Goal: Register for event/course

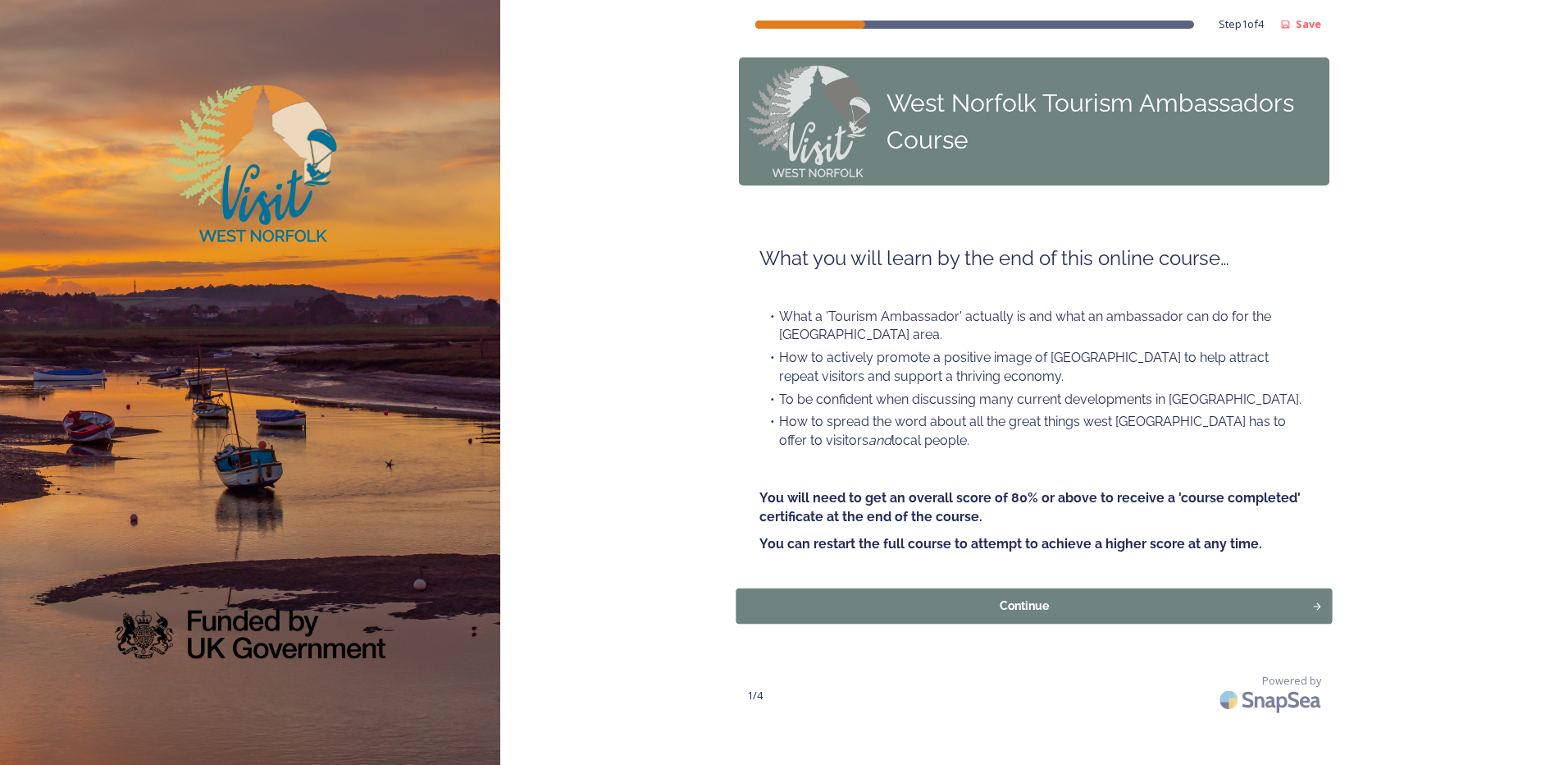
click at [1035, 601] on div "Continue" at bounding box center [1025, 606] width 559 height 17
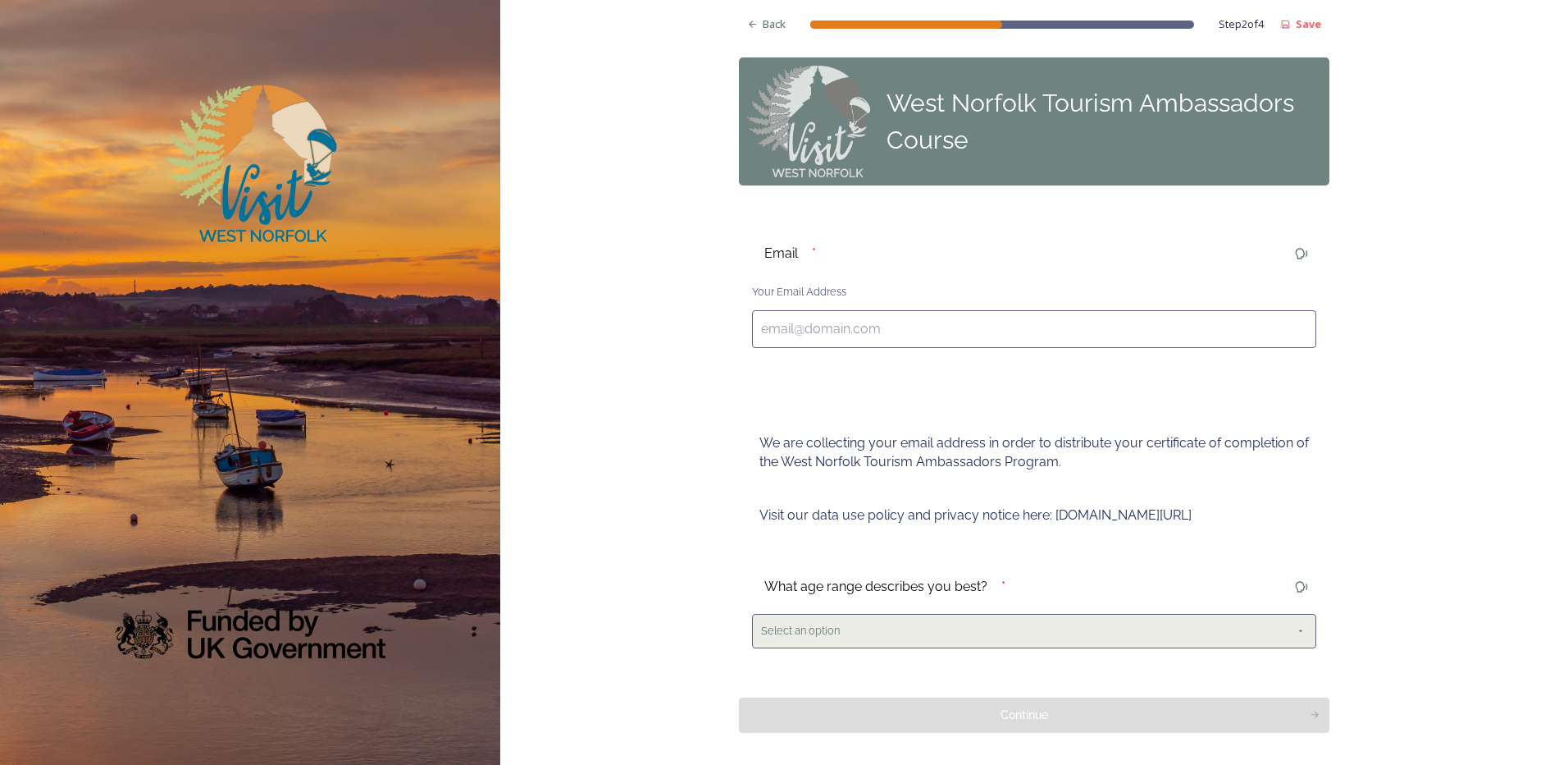
click at [969, 621] on div "Select an option" at bounding box center [1034, 630] width 564 height 33
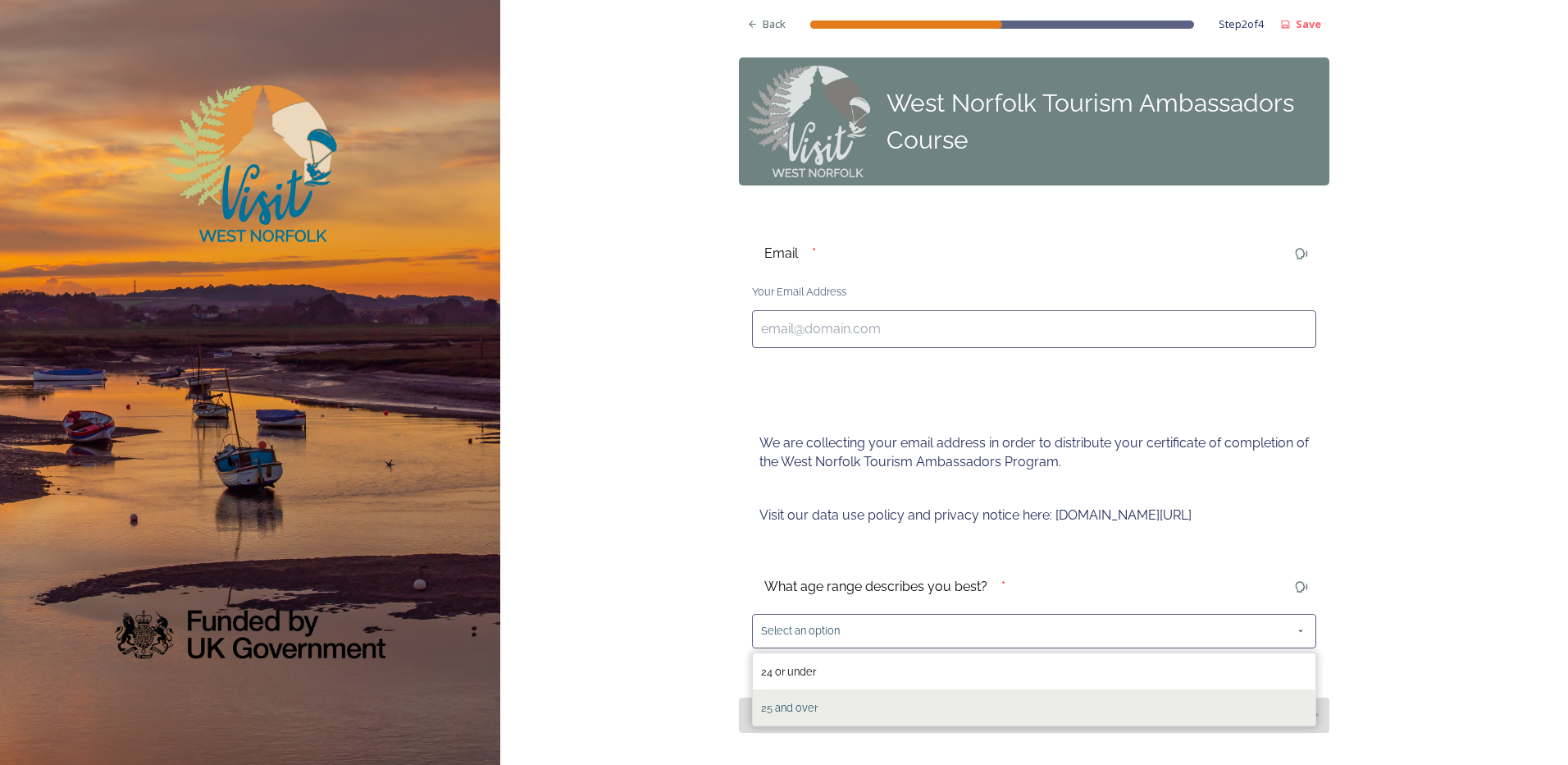
click at [922, 704] on div "25 and over" at bounding box center [1034, 708] width 562 height 36
click at [816, 337] on input at bounding box center [1034, 329] width 564 height 38
type input "[PERSON_NAME][EMAIL_ADDRESS][PERSON_NAME][DOMAIN_NAME]"
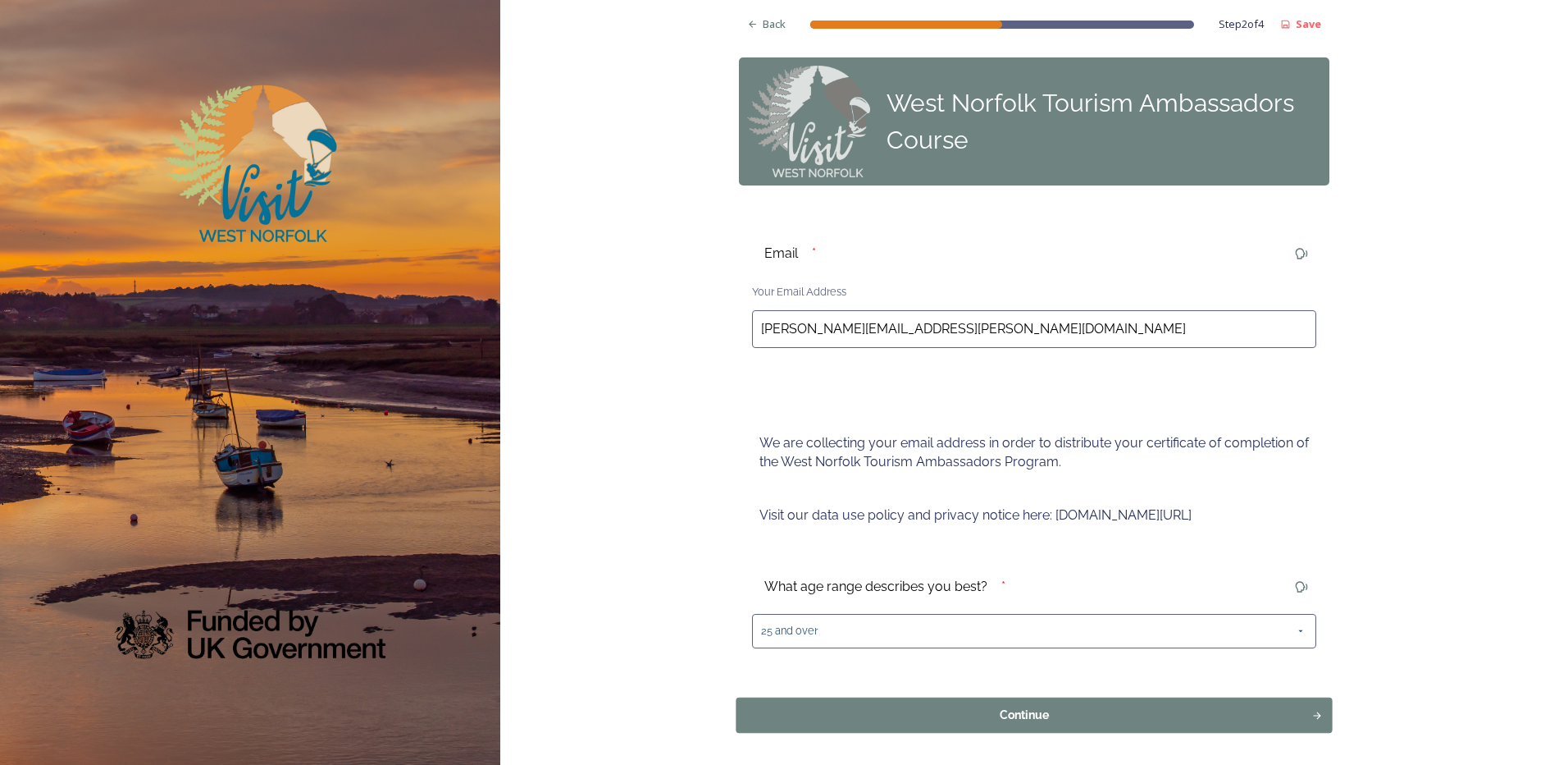
click at [976, 721] on div "Continue" at bounding box center [1025, 714] width 559 height 17
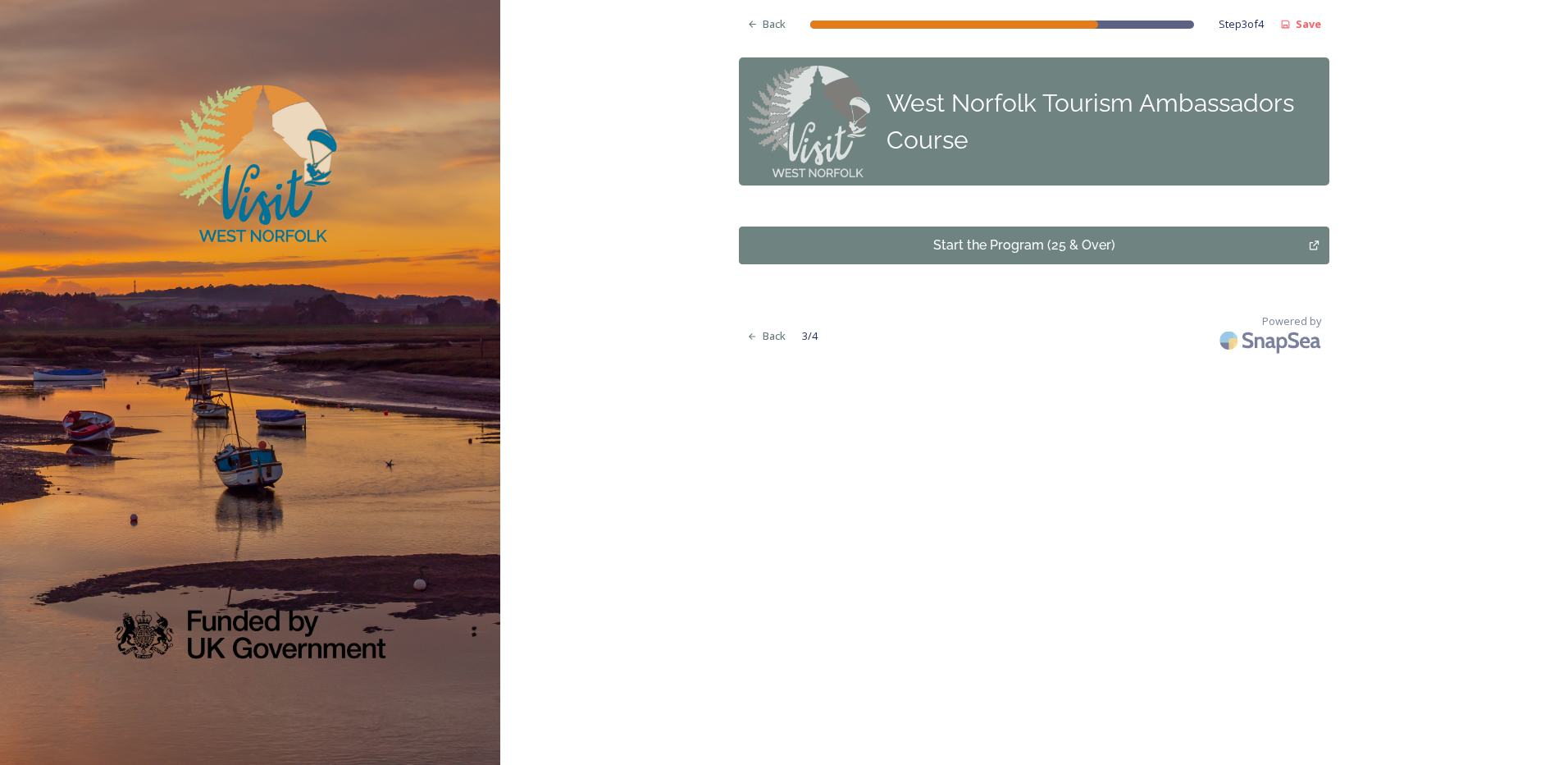
click at [965, 240] on div "Start the Program (25 & Over)" at bounding box center [1024, 245] width 552 height 20
click at [772, 340] on span "Back" at bounding box center [774, 336] width 23 height 15
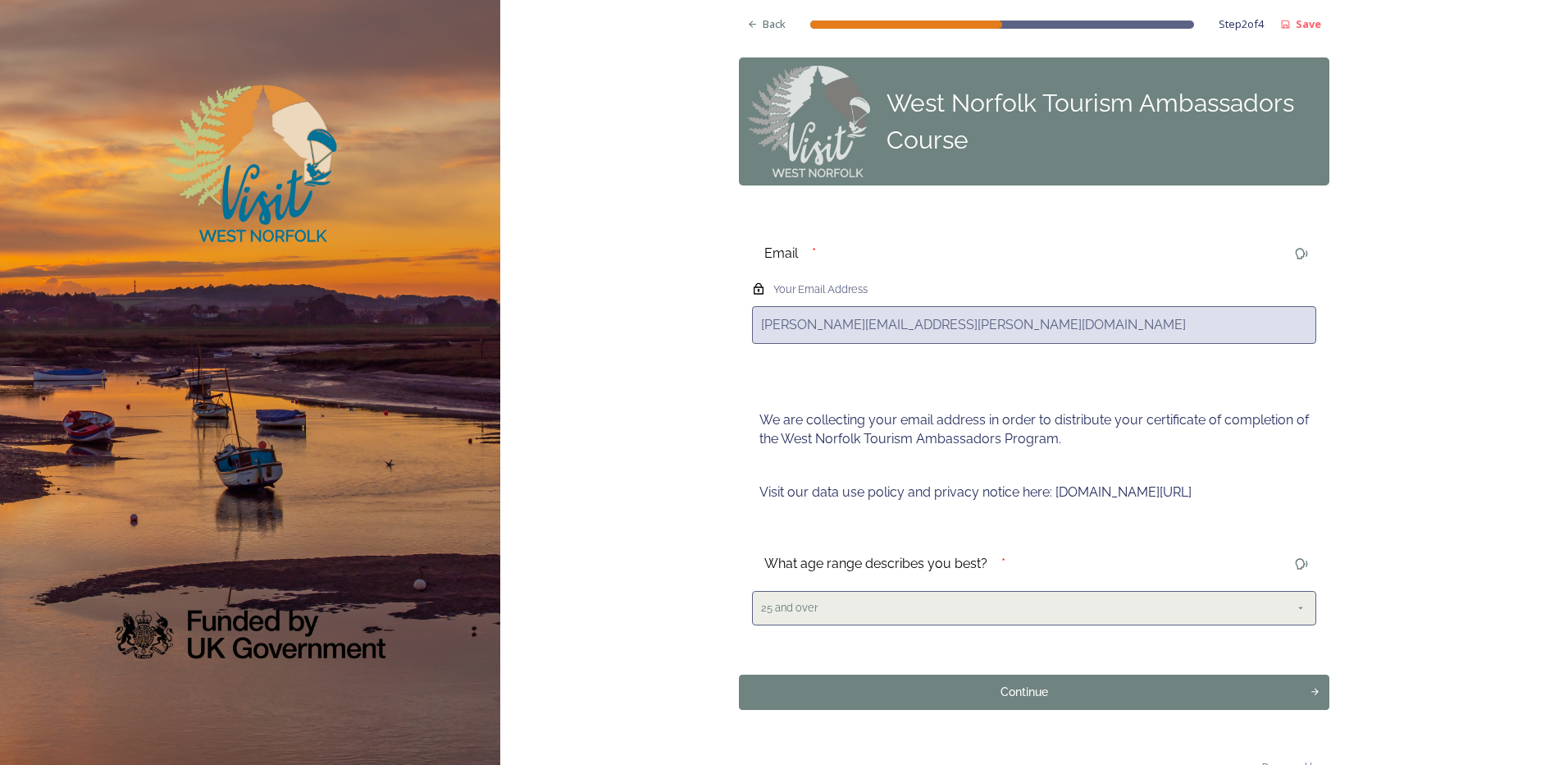
click at [804, 614] on span "25 and over" at bounding box center [790, 607] width 57 height 15
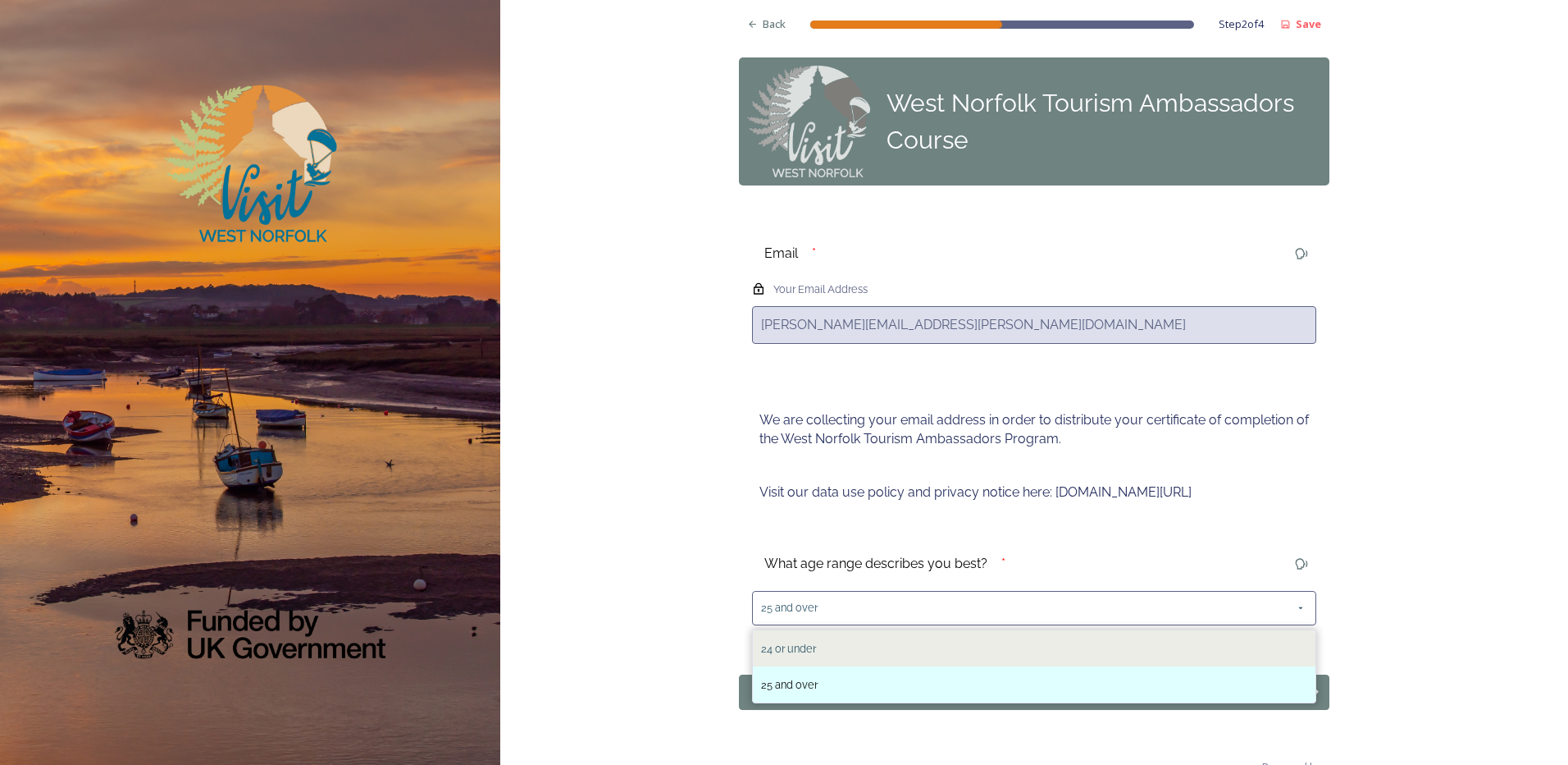
click at [806, 645] on span "24 or under" at bounding box center [789, 648] width 55 height 12
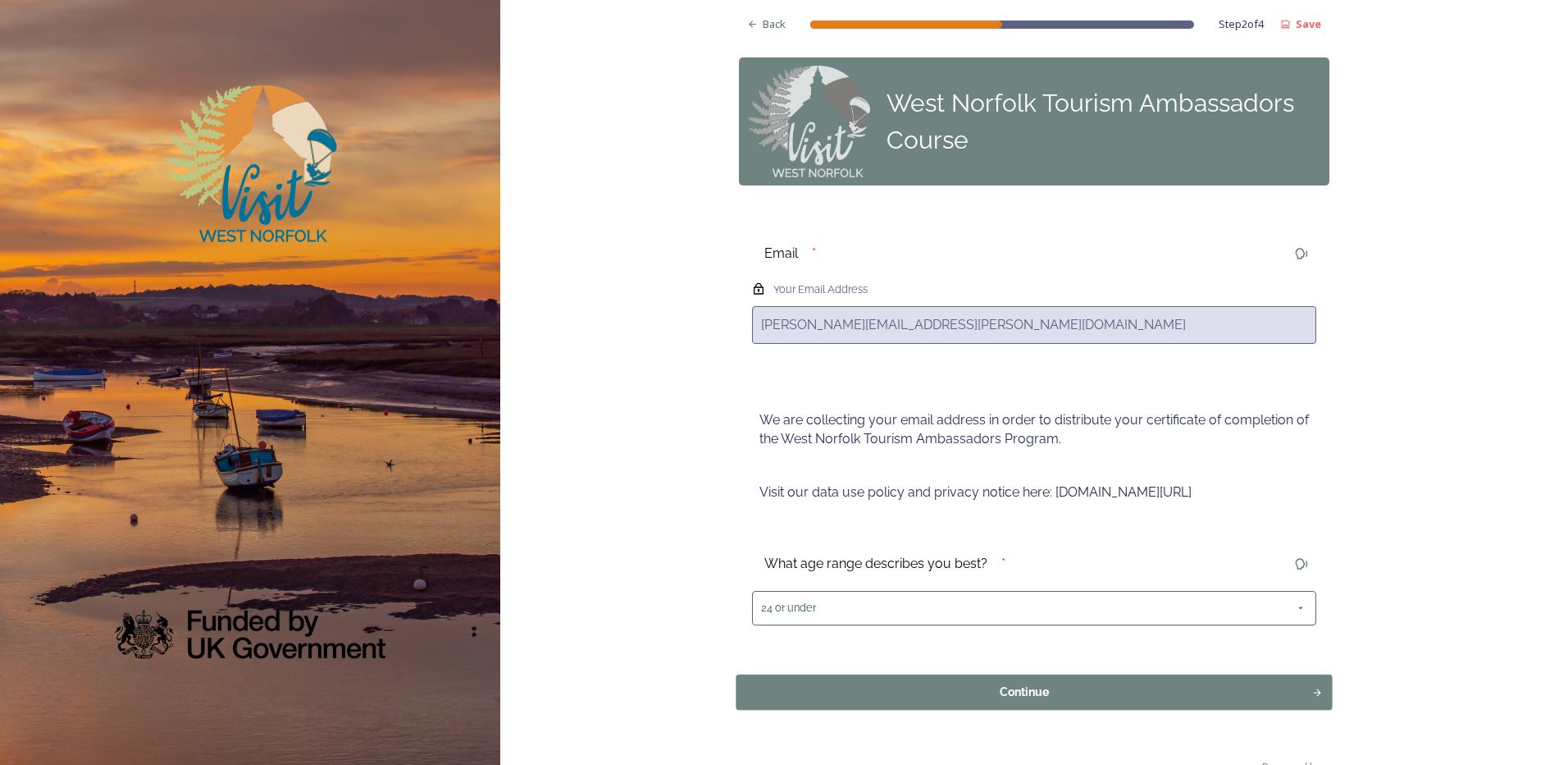
click at [928, 692] on div "Continue" at bounding box center [1025, 691] width 559 height 17
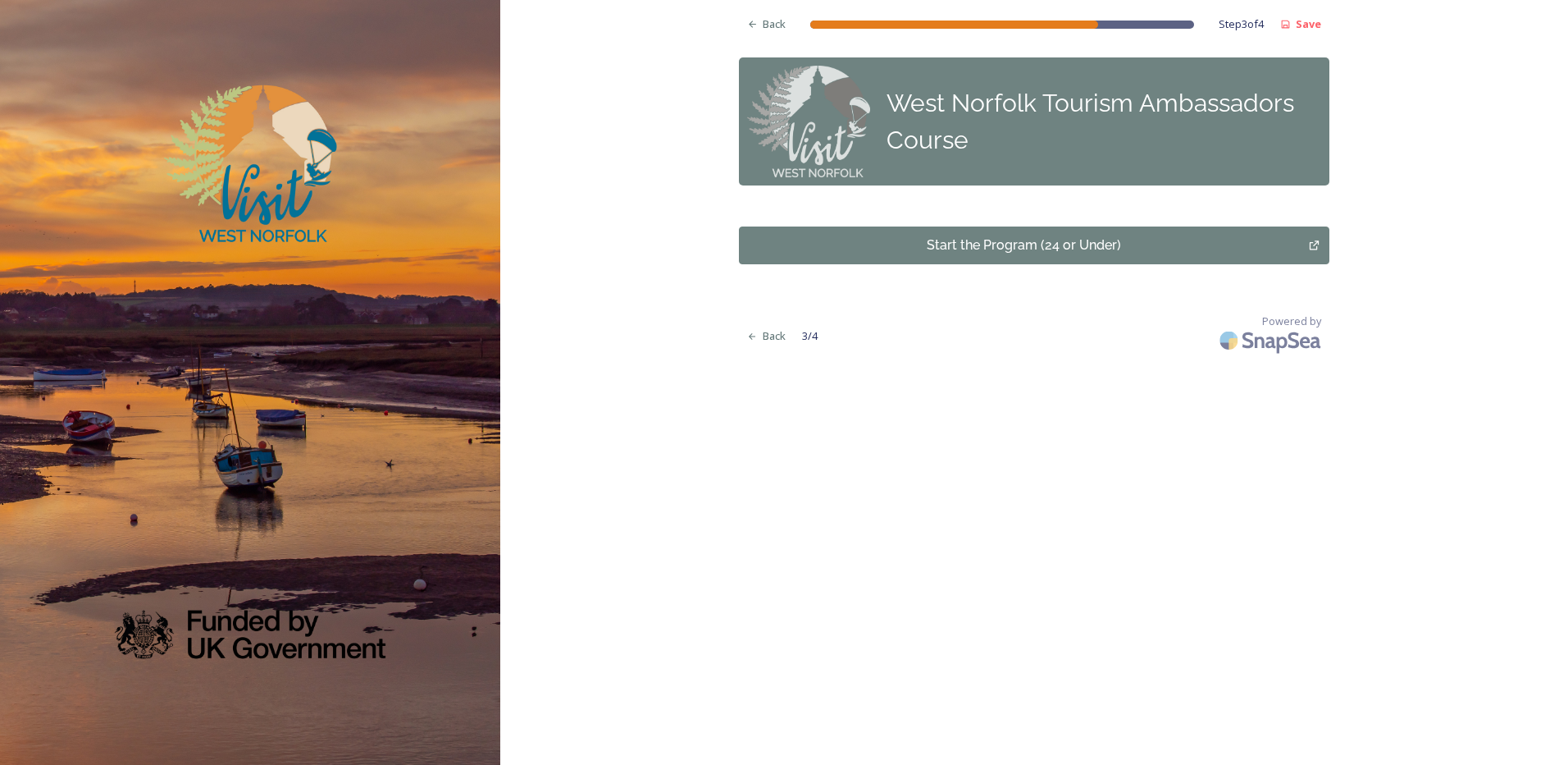
click at [1087, 238] on div "Start the Program (24 or Under)" at bounding box center [1024, 245] width 552 height 20
